Goal: Find specific page/section: Find specific page/section

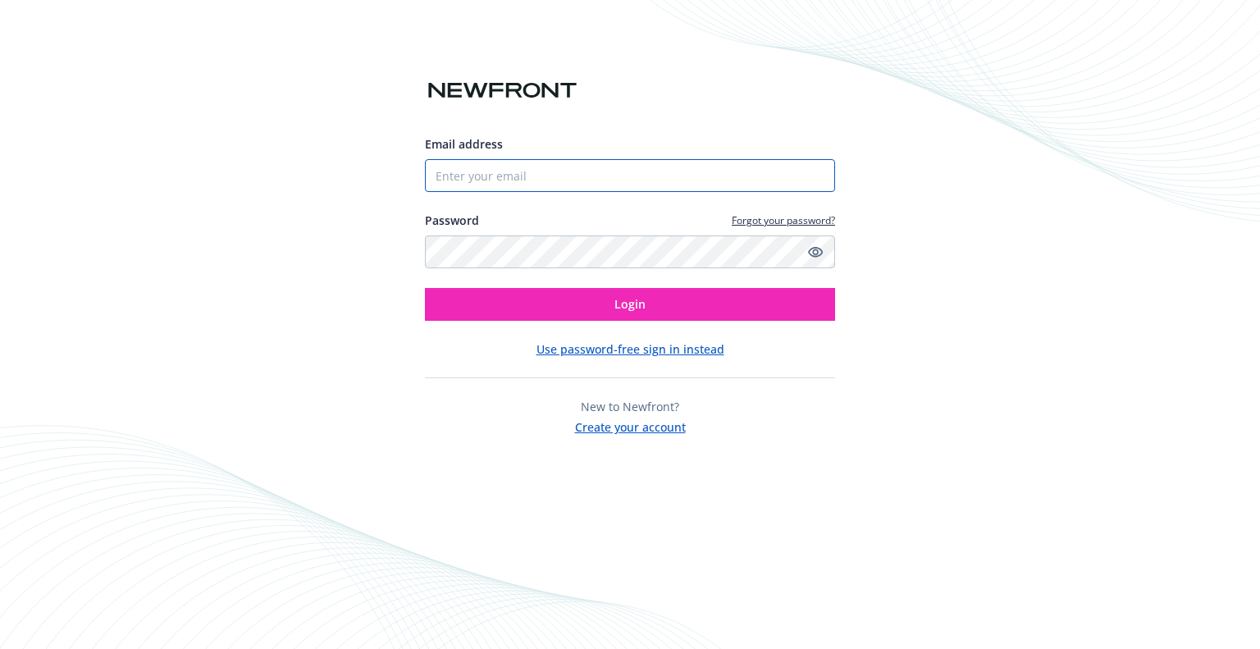
click at [490, 171] on input "Email address" at bounding box center [630, 175] width 410 height 33
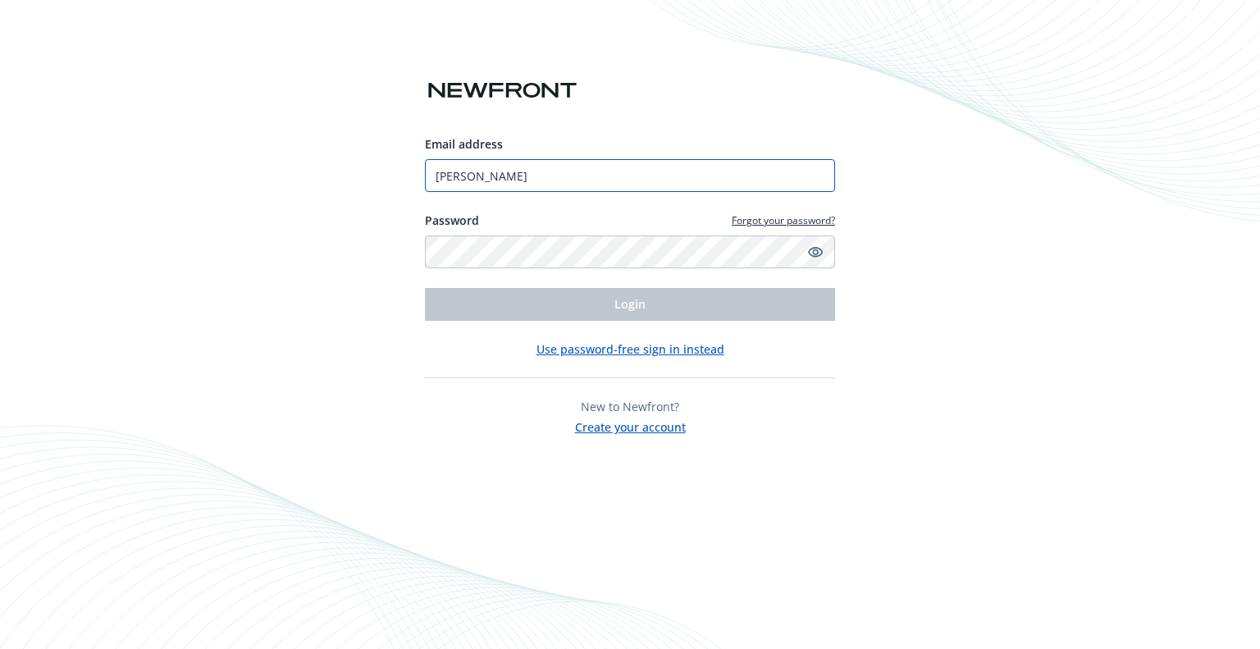
type input "[PERSON_NAME][EMAIL_ADDRESS][DOMAIN_NAME]"
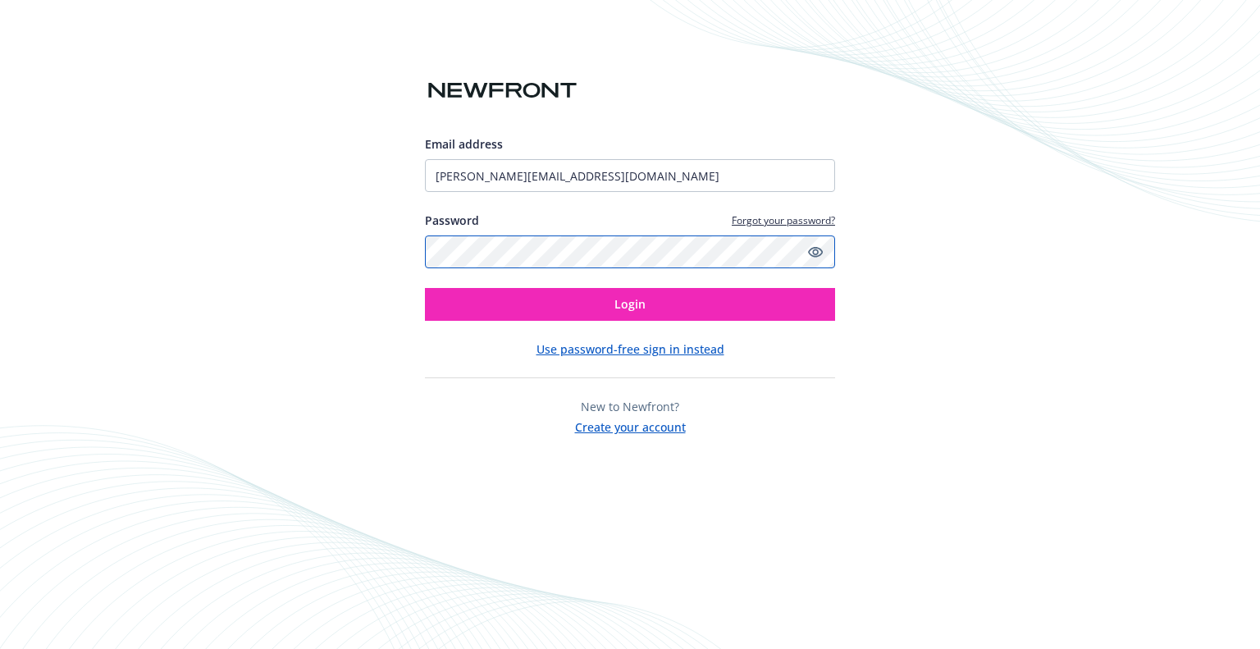
click at [425, 288] on button "Login" at bounding box center [630, 304] width 410 height 33
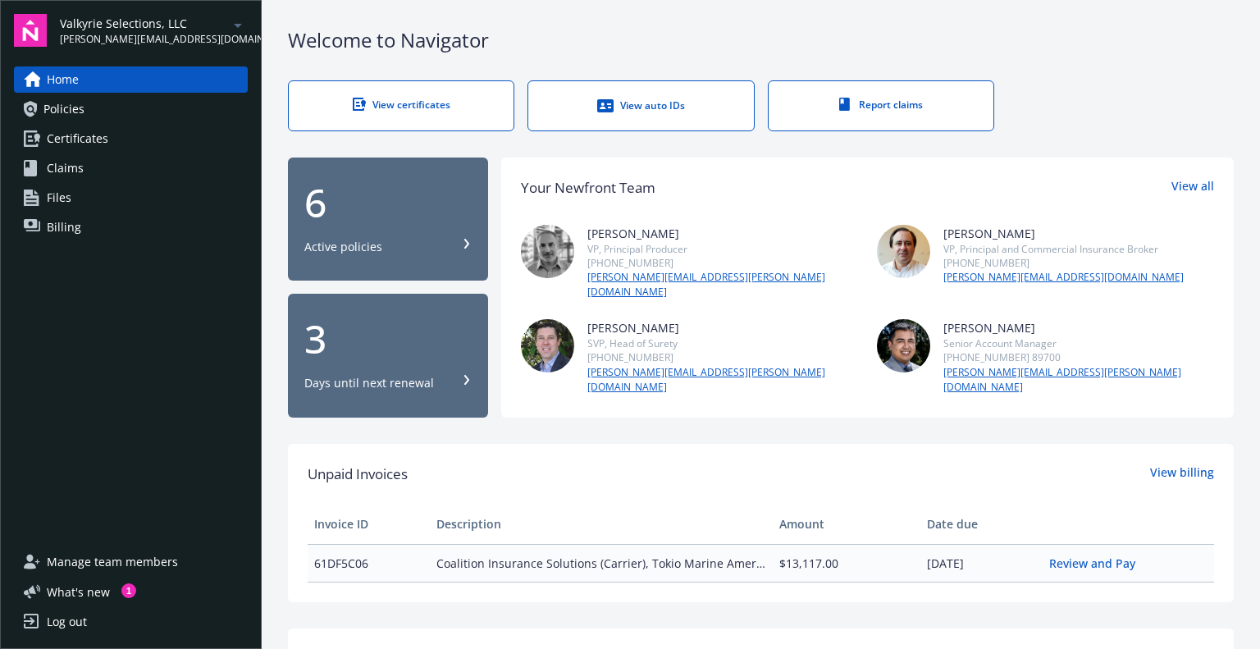
click at [54, 99] on span "Policies" at bounding box center [63, 109] width 41 height 26
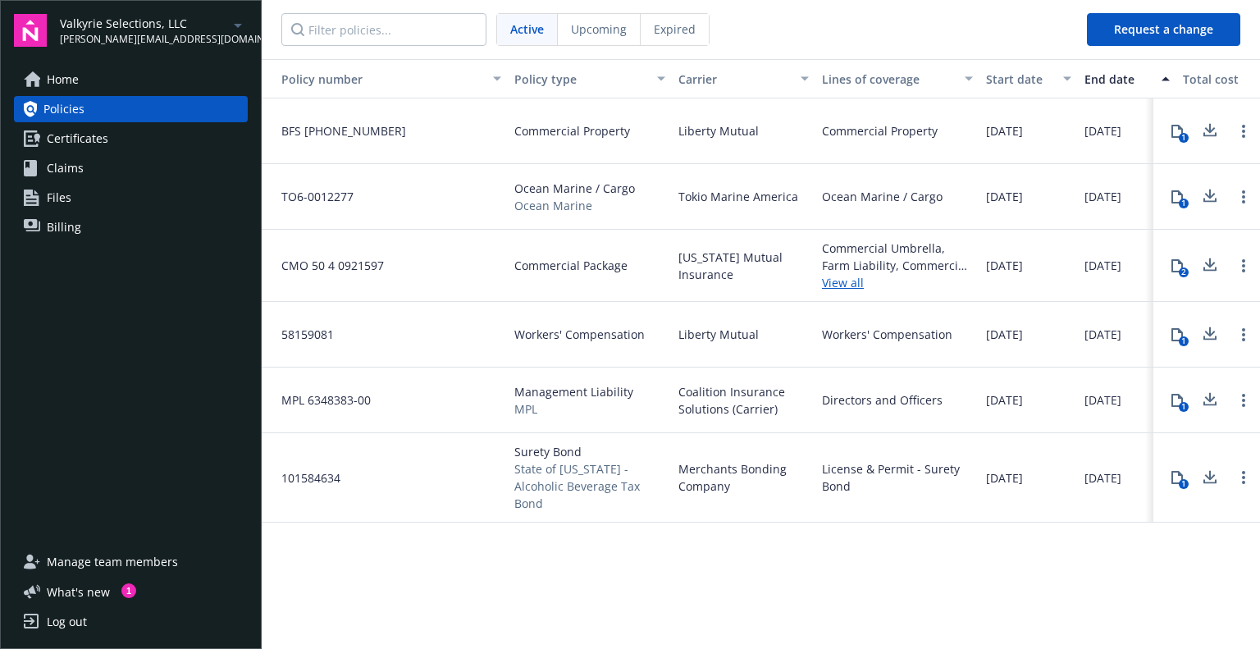
click at [285, 192] on span "TO6-0012277" at bounding box center [310, 196] width 85 height 17
drag, startPoint x: 353, startPoint y: 194, endPoint x: 278, endPoint y: 195, distance: 74.6
click at [278, 195] on span "TO6-0012277" at bounding box center [310, 196] width 85 height 17
copy span "TO6-0012277"
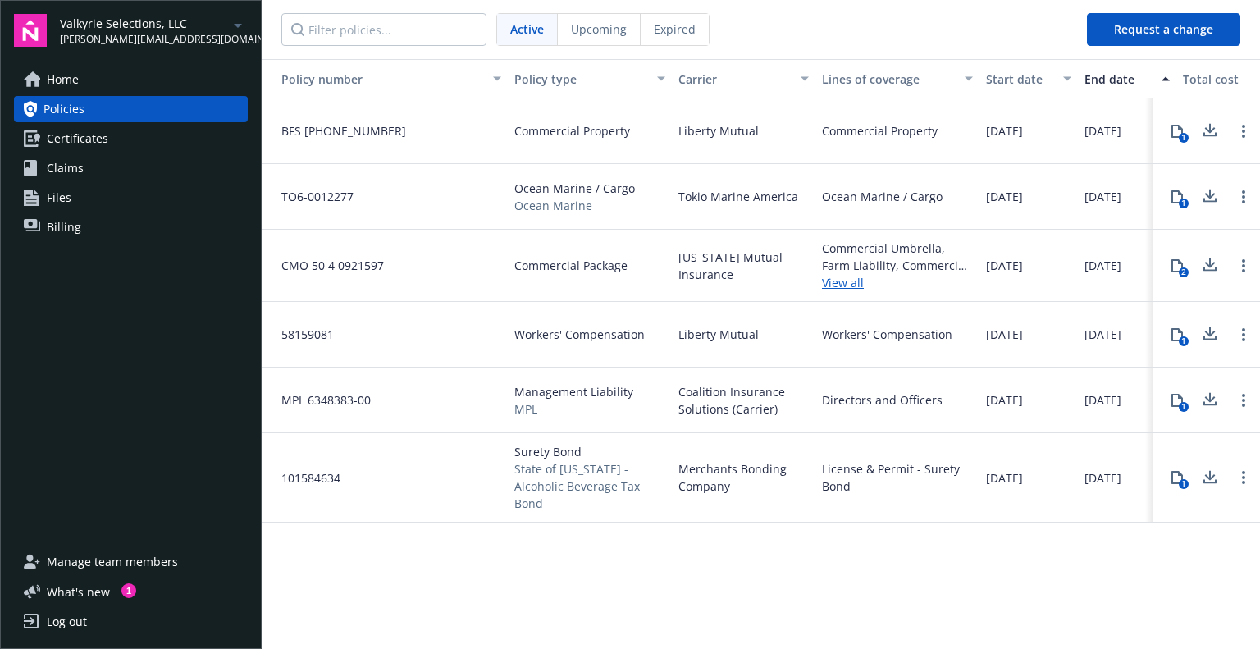
click at [325, 398] on span "MPL 6348383-00" at bounding box center [319, 399] width 103 height 17
click at [354, 398] on span "MPL 6348383-00" at bounding box center [319, 399] width 103 height 17
drag, startPoint x: 369, startPoint y: 395, endPoint x: 280, endPoint y: 397, distance: 88.6
click at [280, 397] on span "MPL 6348383-00" at bounding box center [319, 399] width 103 height 17
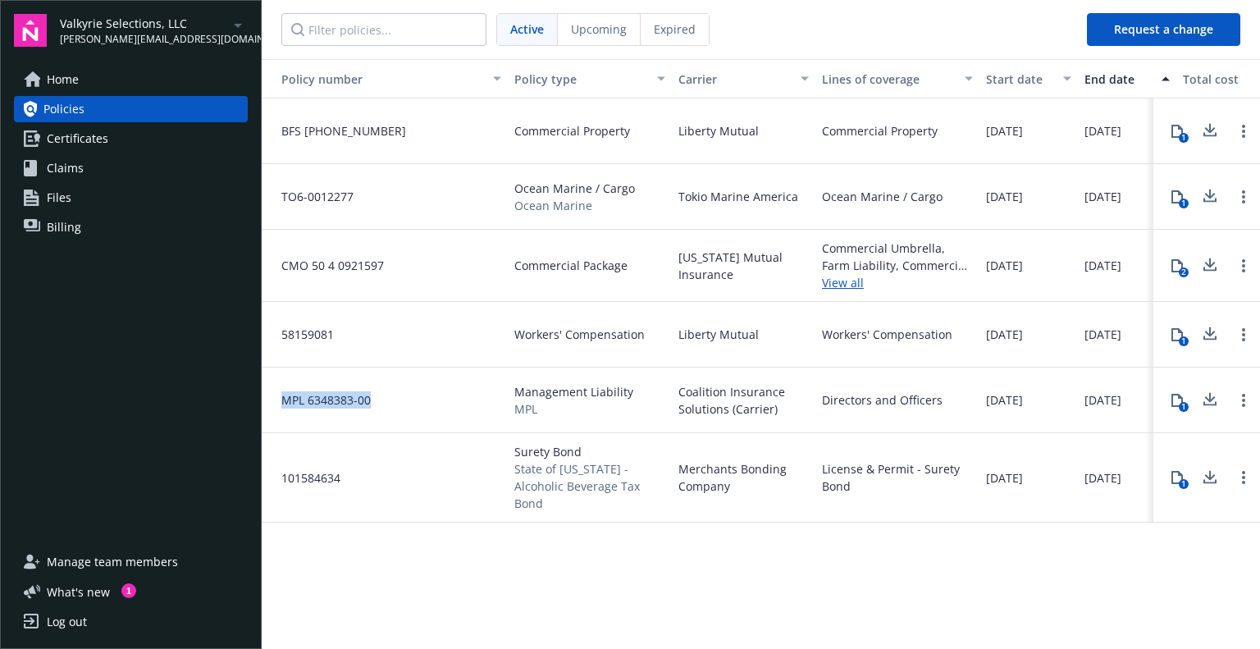
copy span "MPL 6348383-00"
